Goal: Check status: Check status

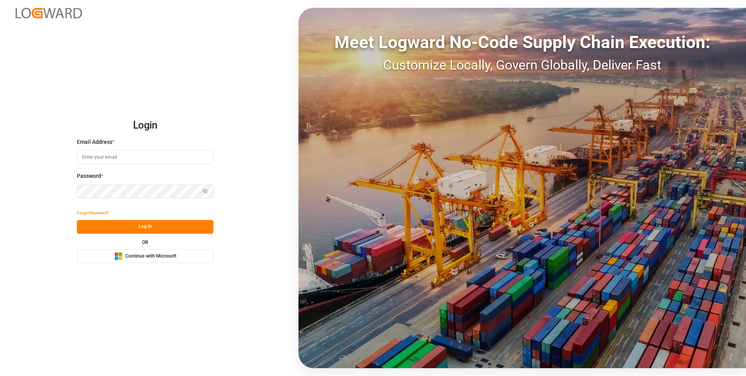
type input "[EMAIL_ADDRESS][DOMAIN_NAME]"
click at [153, 230] on button "Log In" at bounding box center [145, 227] width 137 height 14
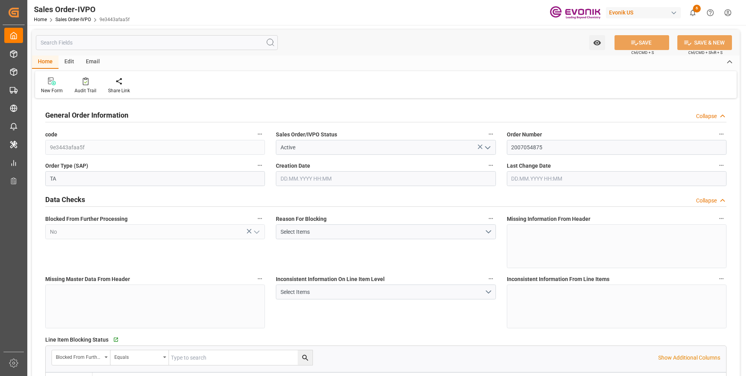
type input "TNTUN"
type input "0"
type input "2"
type input "3"
type input "2"
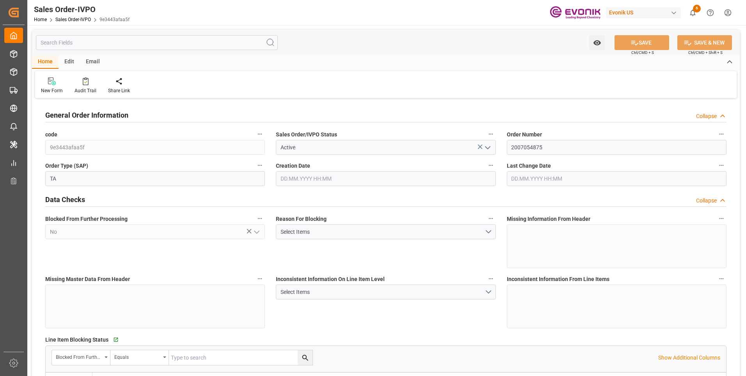
type input "39602.08"
type input "35.7032"
type input "34000"
type input "60"
type input "[DATE] 17:21"
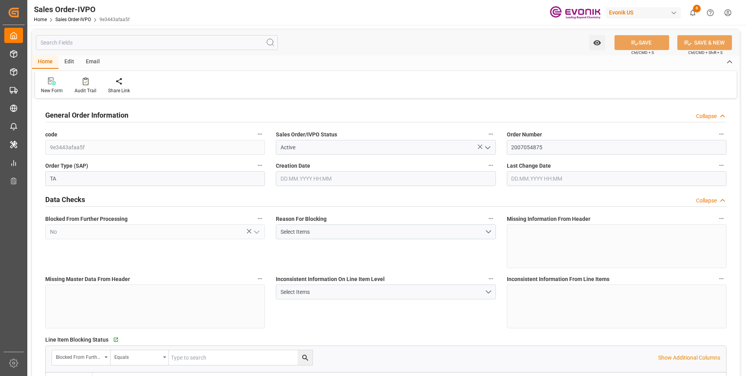
type input "[DATE] 20:09"
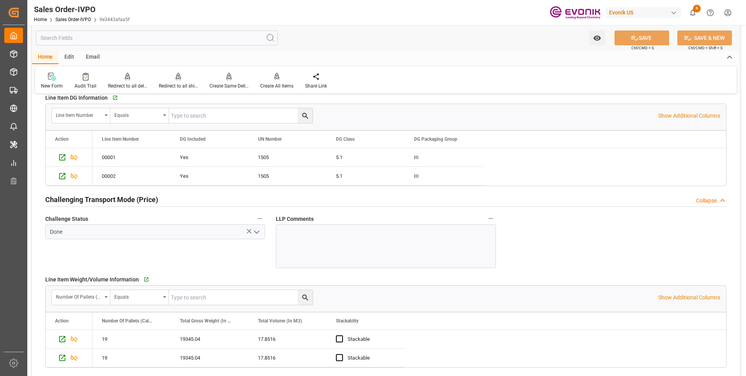
scroll to position [1210, 0]
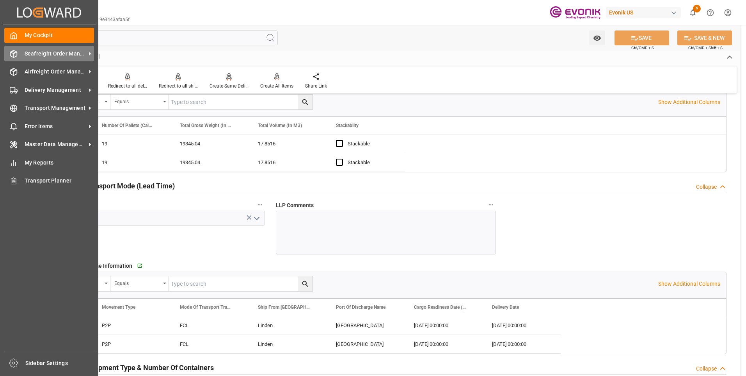
click at [18, 50] on div "Seafreight Order Management Seafreight Order Management" at bounding box center [49, 53] width 90 height 15
click at [15, 53] on icon at bounding box center [14, 54] width 8 height 8
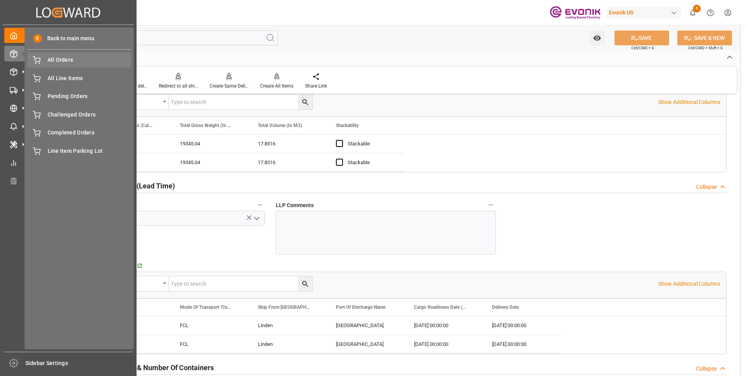
click at [46, 55] on div "All Orders All Orders" at bounding box center [79, 59] width 104 height 15
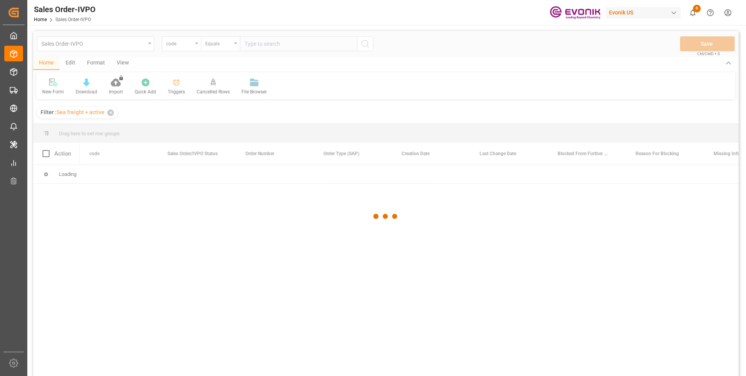
click at [194, 47] on div at bounding box center [386, 216] width 706 height 371
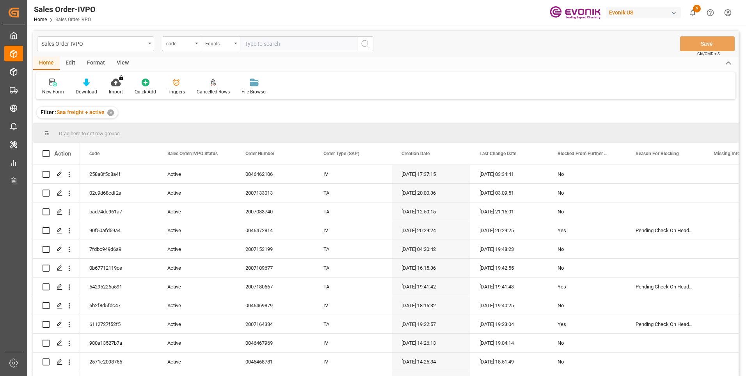
click at [194, 47] on div "code" at bounding box center [181, 43] width 39 height 15
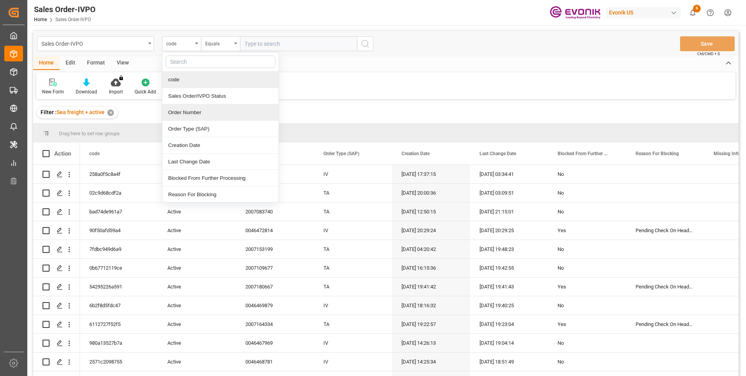
click at [194, 113] on div "Order Number" at bounding box center [220, 112] width 116 height 16
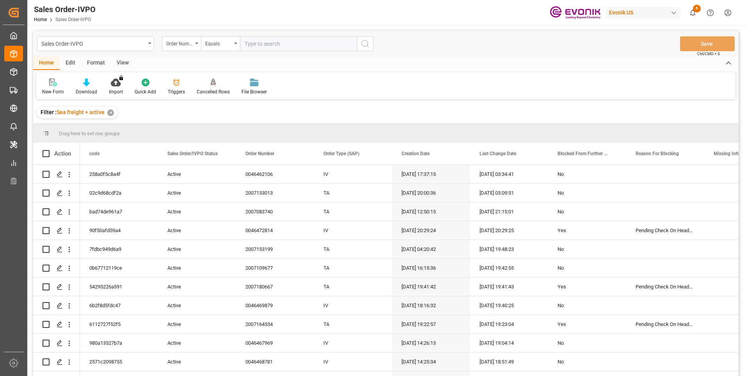
click at [249, 43] on input "text" at bounding box center [298, 43] width 117 height 15
paste input "46472814"
type input "46472814"
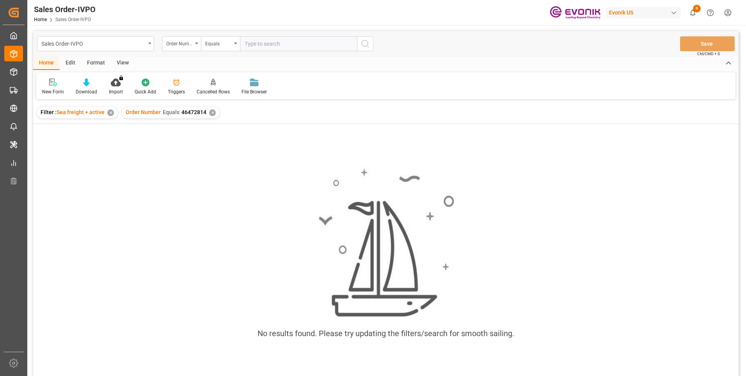
drag, startPoint x: 681, startPoint y: 240, endPoint x: 677, endPoint y: 238, distance: 4.6
click at [681, 240] on div "No results found. Please try updating the filters/search for smooth sailing." at bounding box center [386, 257] width 706 height 192
